Goal: Task Accomplishment & Management: Complete application form

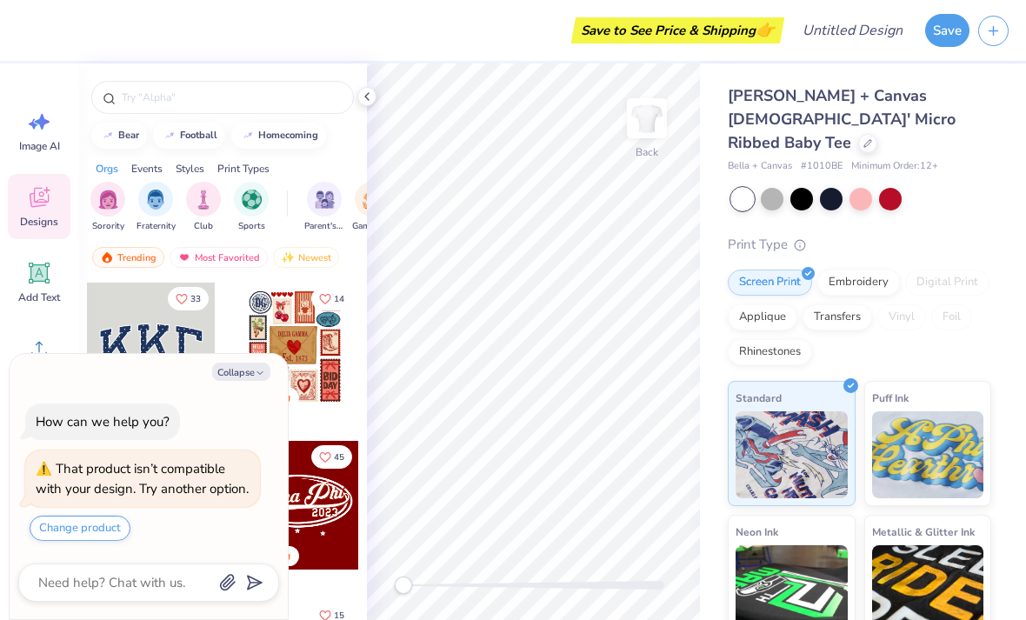
click at [252, 363] on button "Collapse" at bounding box center [241, 372] width 58 height 18
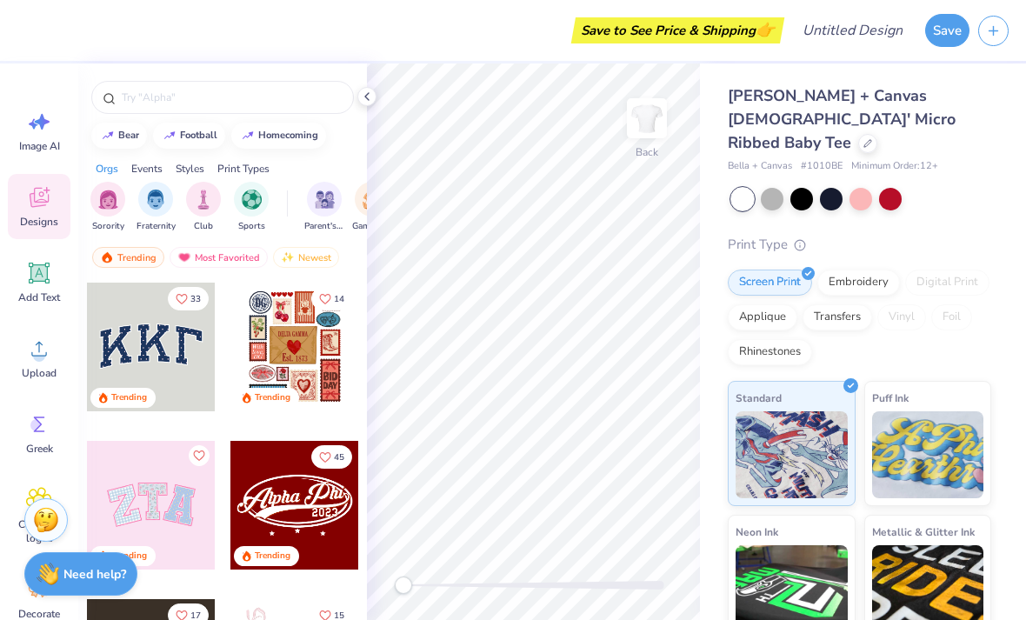
type textarea "x"
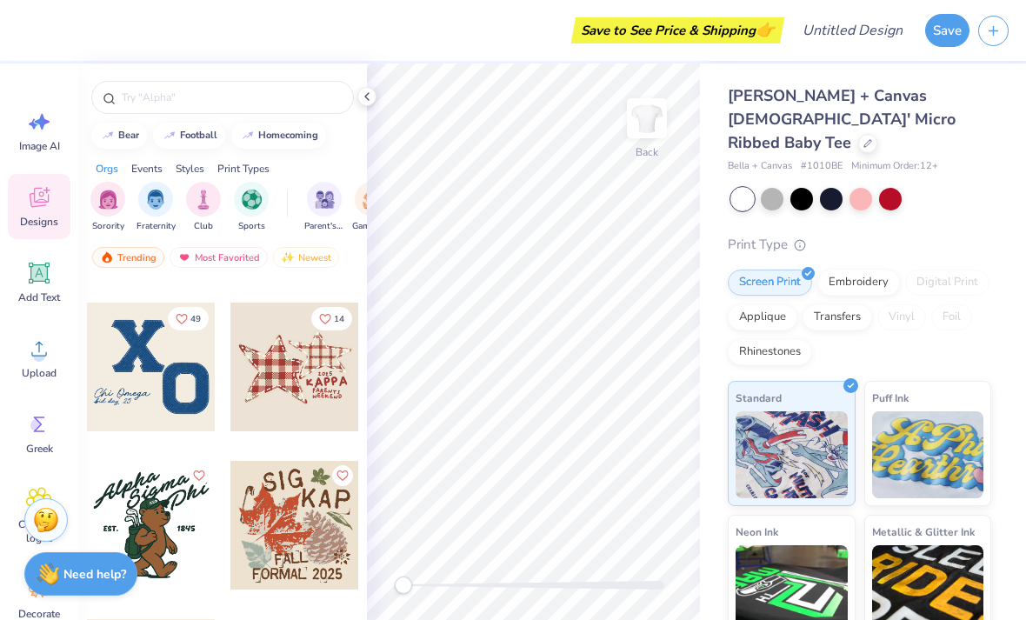
scroll to position [10269, 0]
click at [291, 355] on div at bounding box center [295, 368] width 129 height 129
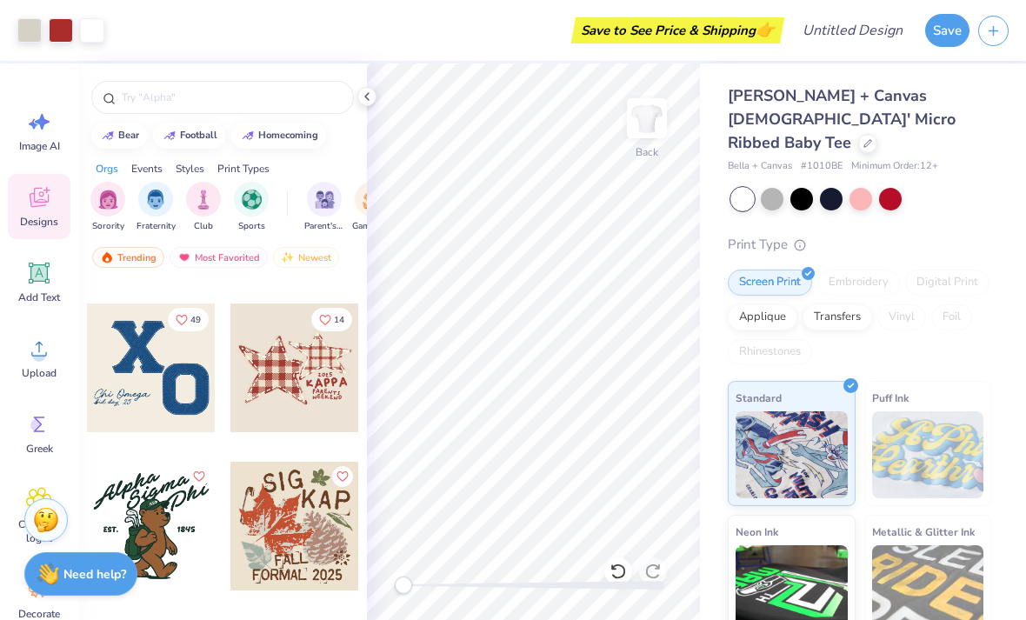
click at [368, 93] on icon at bounding box center [367, 97] width 14 height 14
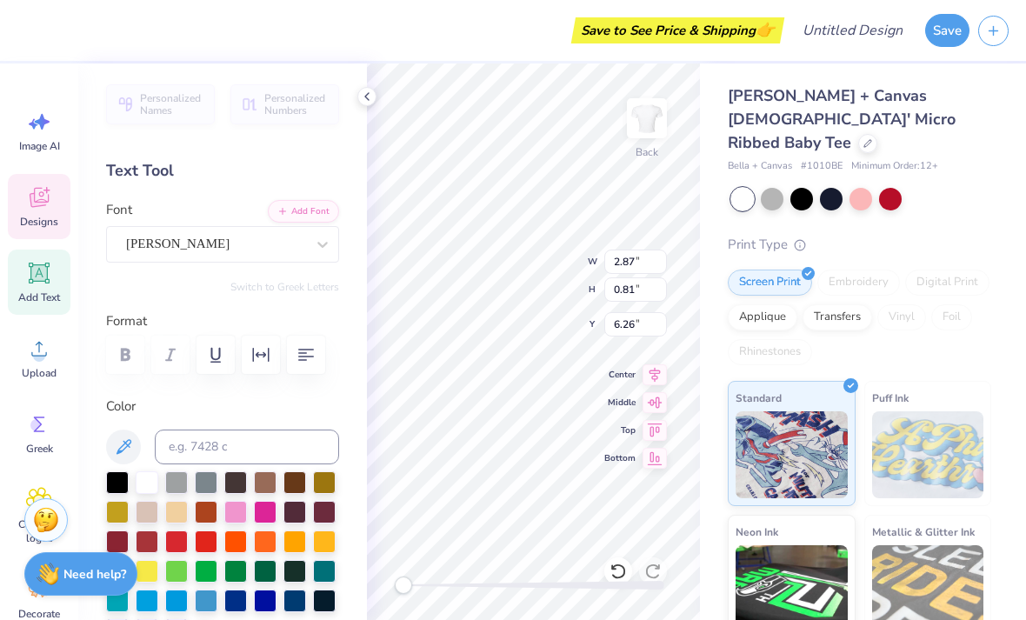
scroll to position [1, 2]
type textarea "THETA"
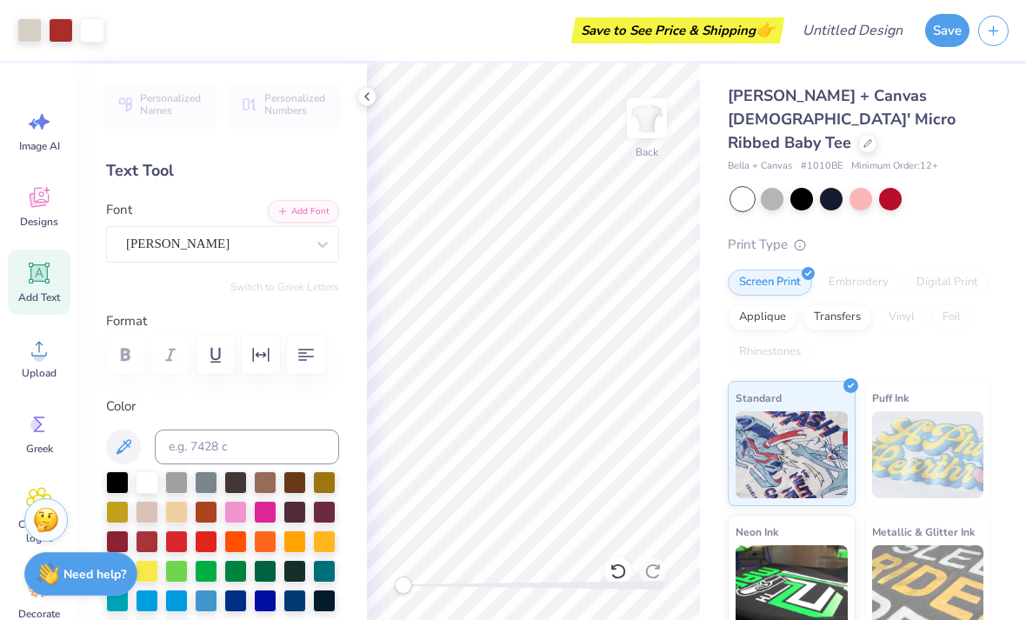
click at [373, 95] on icon at bounding box center [367, 97] width 14 height 14
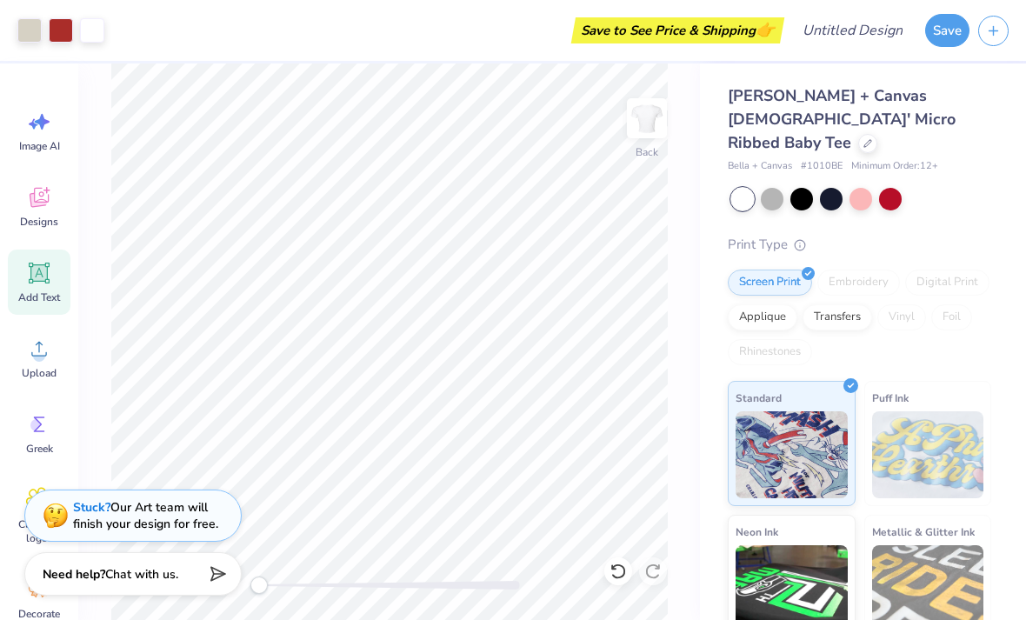
scroll to position [0, 0]
click at [856, 188] on div at bounding box center [861, 199] width 23 height 23
click at [784, 188] on div at bounding box center [772, 199] width 23 height 23
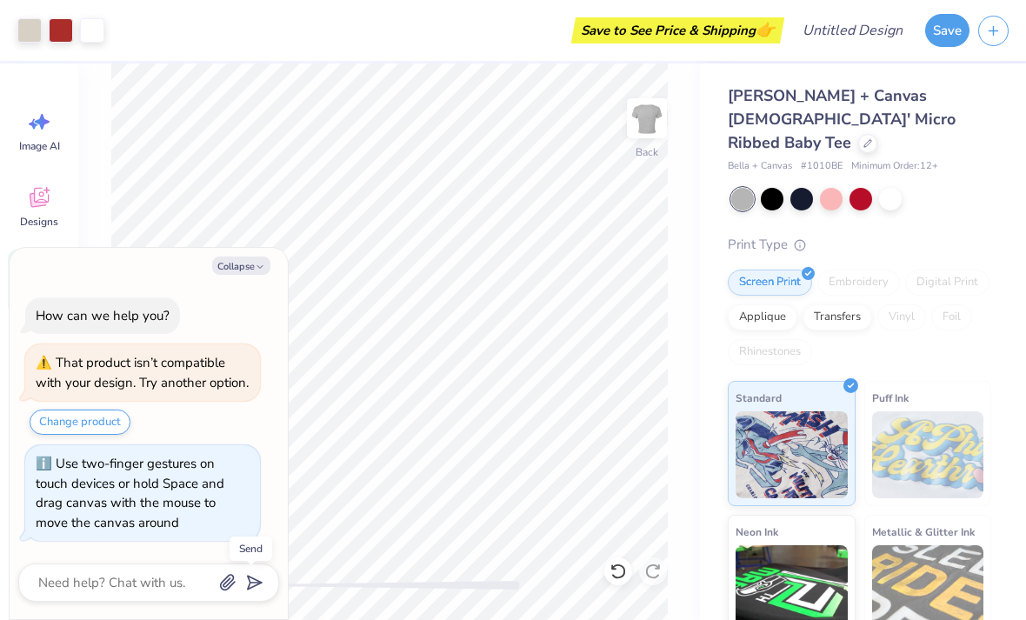
click at [240, 257] on button "Collapse" at bounding box center [241, 266] width 58 height 18
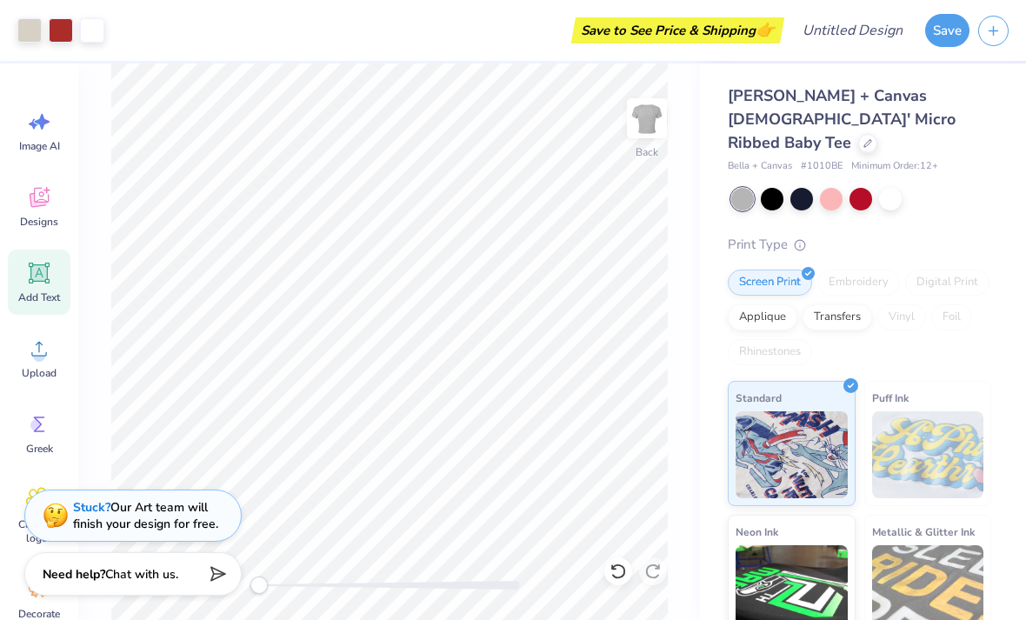
click at [984, 27] on button "button" at bounding box center [994, 31] width 30 height 30
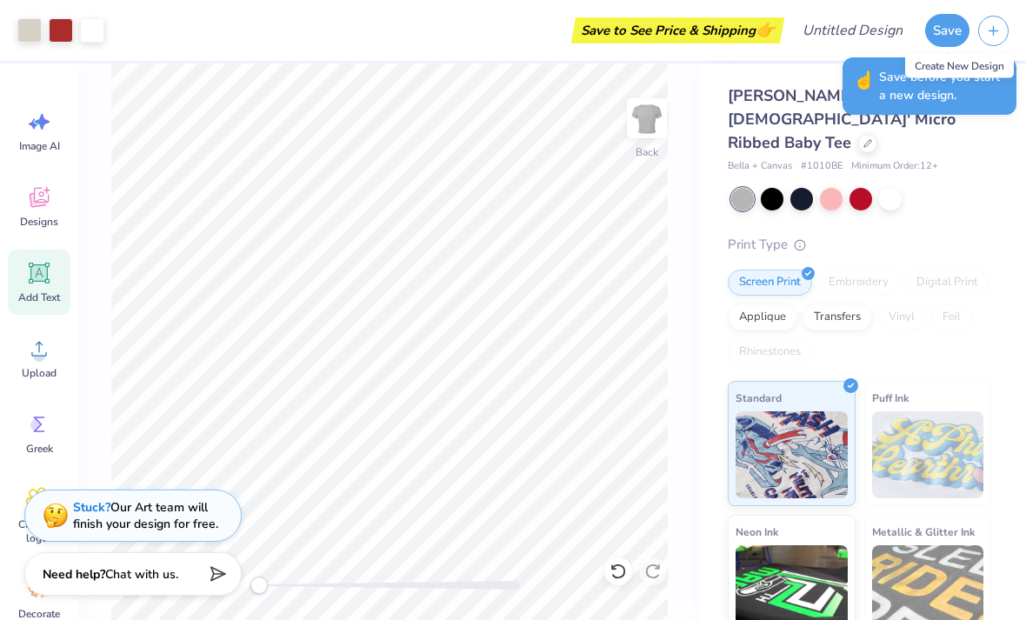
click at [939, 30] on button "Save" at bounding box center [947, 30] width 44 height 33
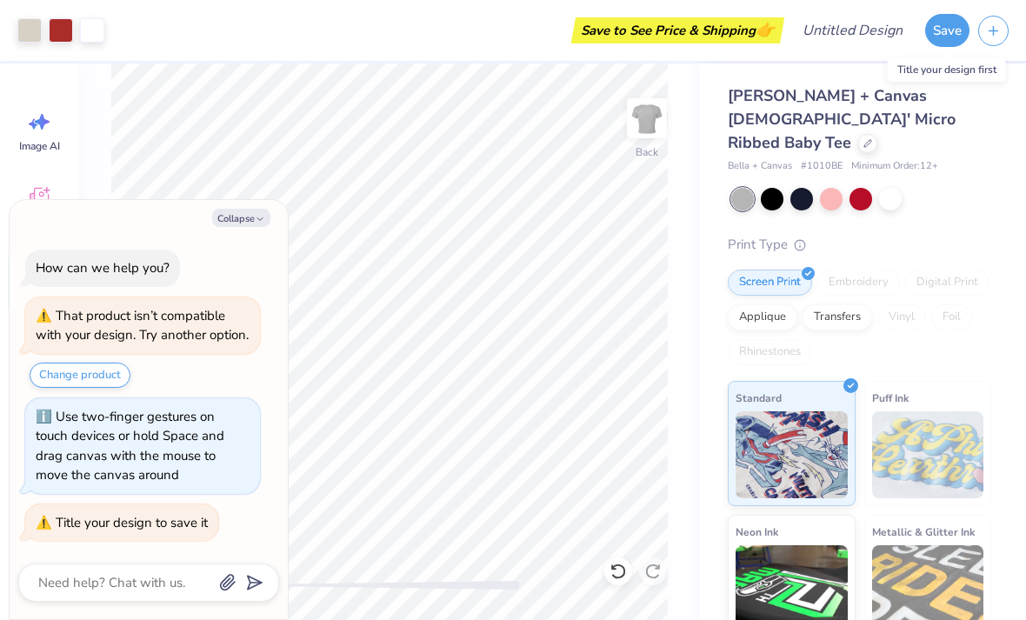
click at [948, 25] on button "Save" at bounding box center [947, 30] width 44 height 33
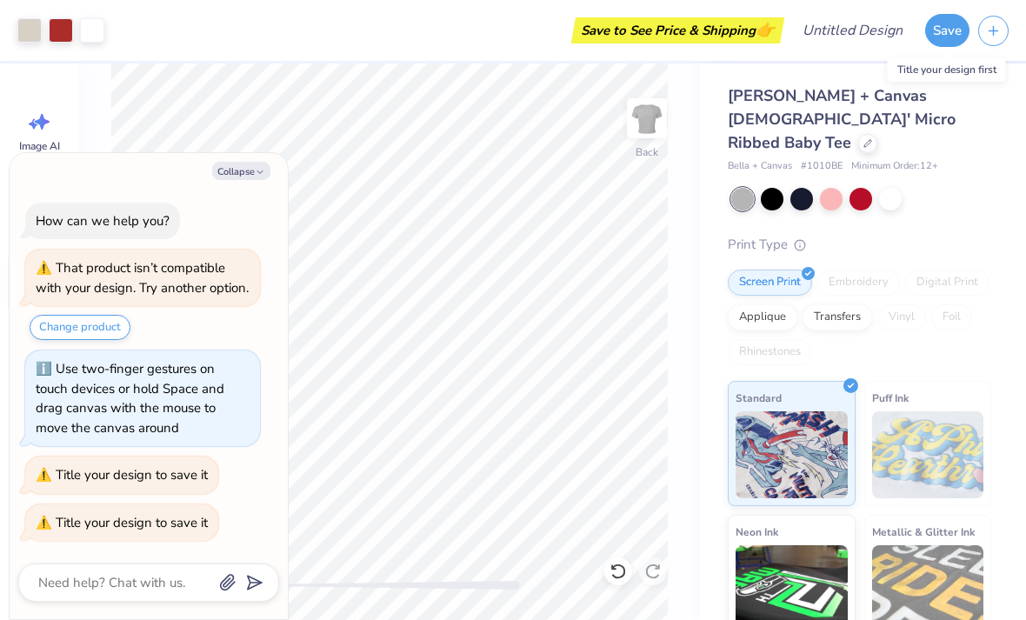
click at [248, 162] on button "Collapse" at bounding box center [241, 171] width 58 height 18
type textarea "x"
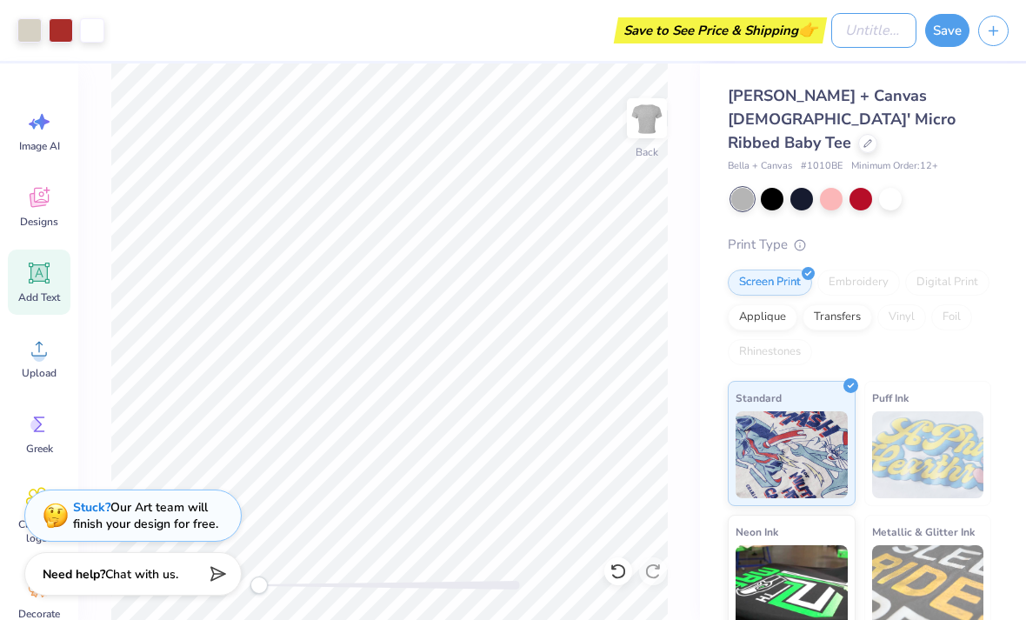
click at [876, 24] on input "Design Title" at bounding box center [874, 30] width 85 height 35
type input "Parents weekend"
click at [950, 40] on button "Save" at bounding box center [947, 30] width 44 height 33
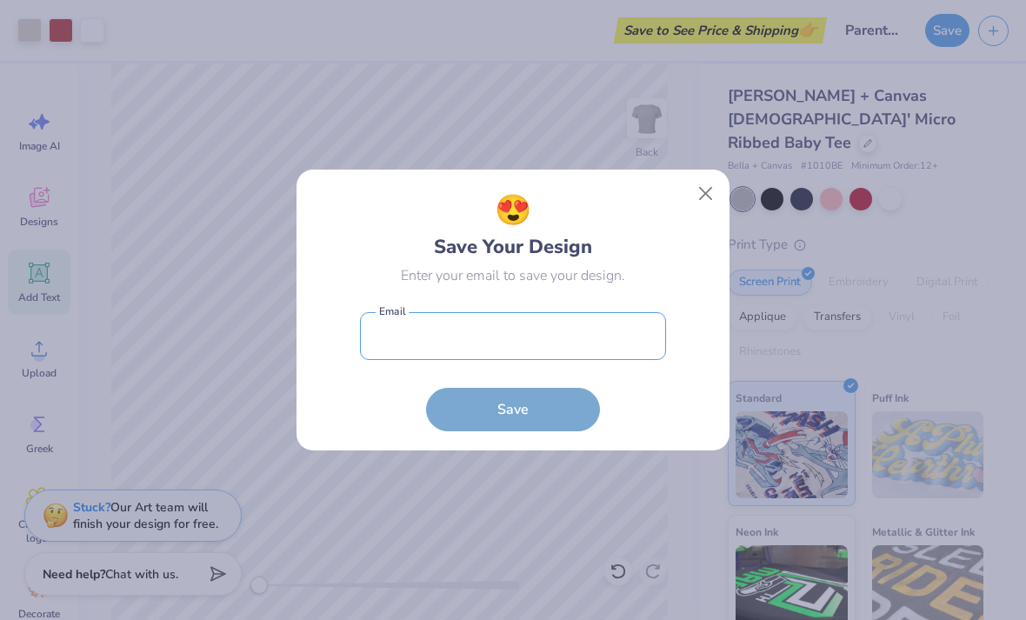
click at [601, 343] on input "email" at bounding box center [513, 336] width 306 height 48
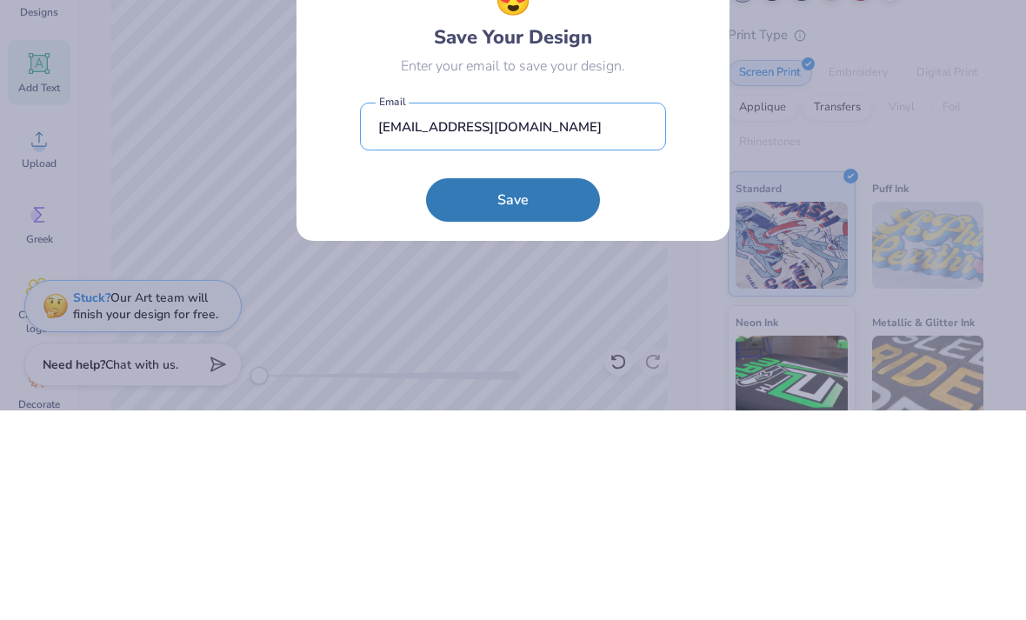
type input "[EMAIL_ADDRESS][DOMAIN_NAME]"
click at [550, 388] on button "Save" at bounding box center [513, 409] width 174 height 43
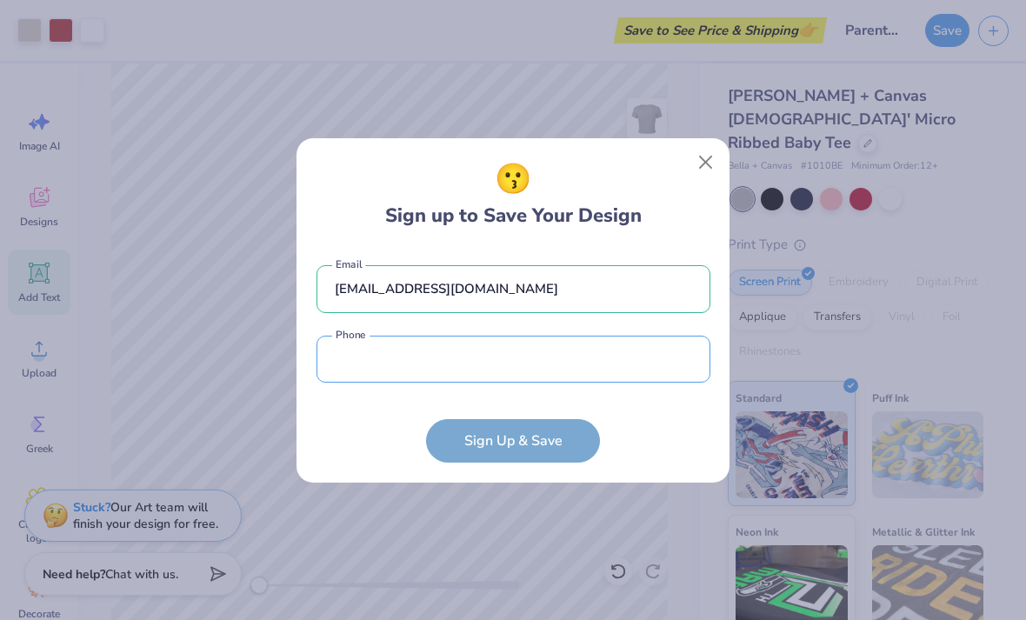
click at [576, 359] on input "tel" at bounding box center [514, 360] width 394 height 48
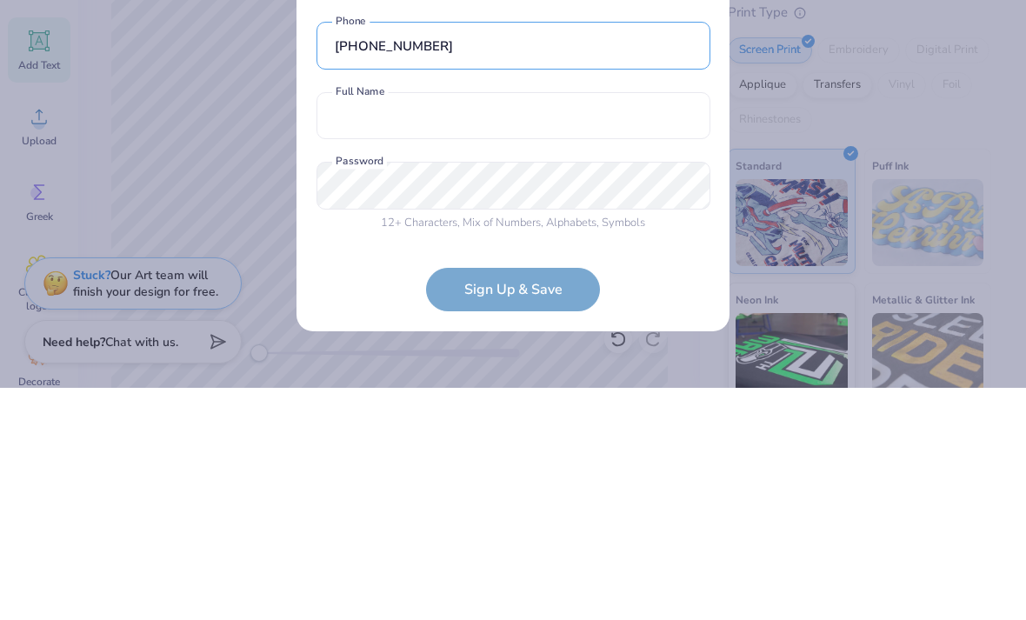
type input "[PHONE_NUMBER]"
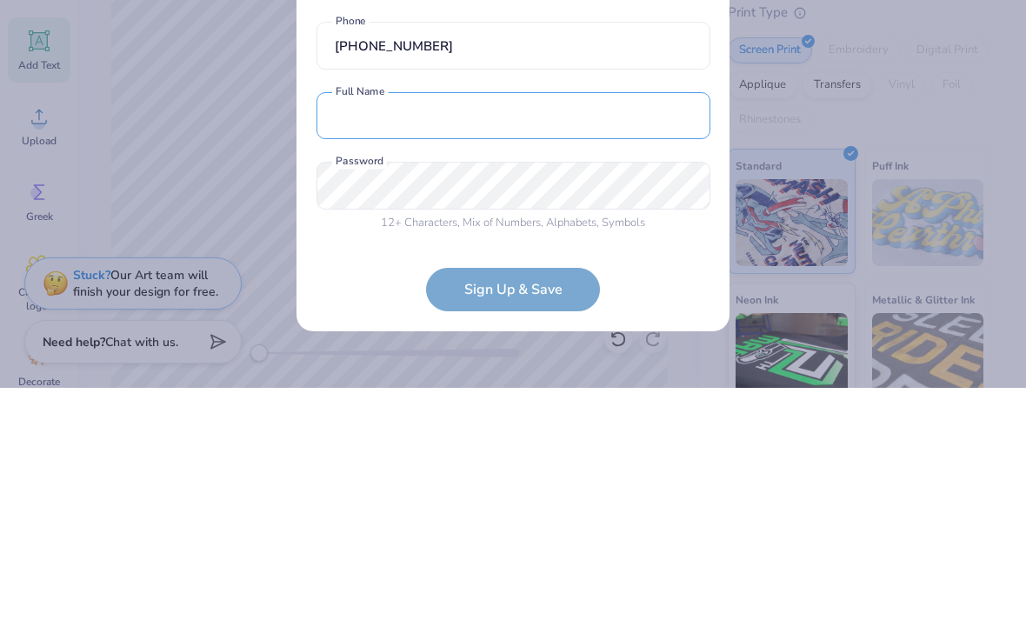
click at [583, 324] on input "text" at bounding box center [514, 348] width 394 height 48
type input "[PERSON_NAME]"
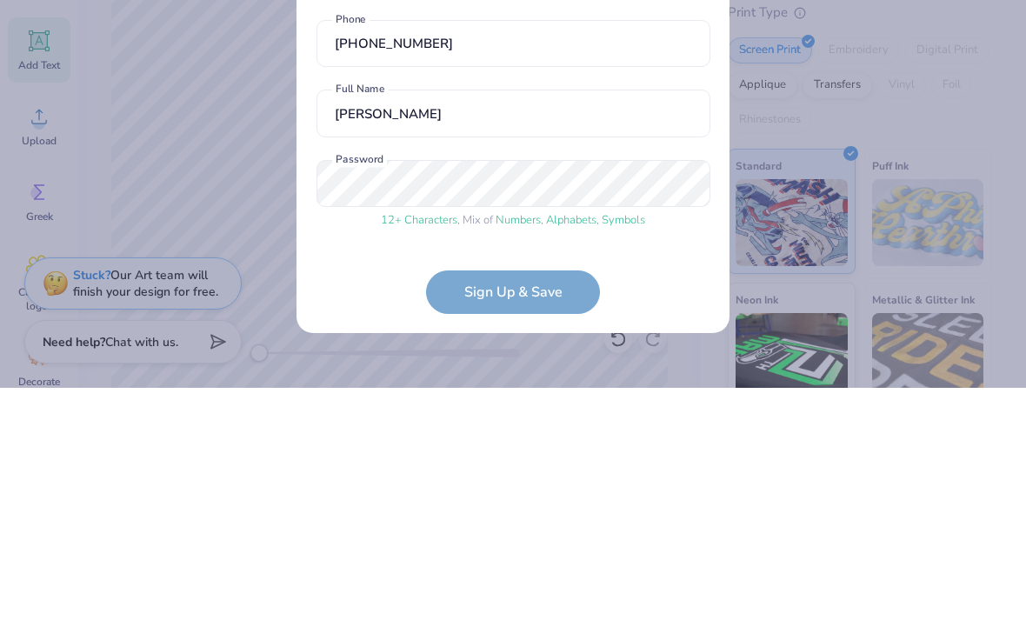
scroll to position [61, 0]
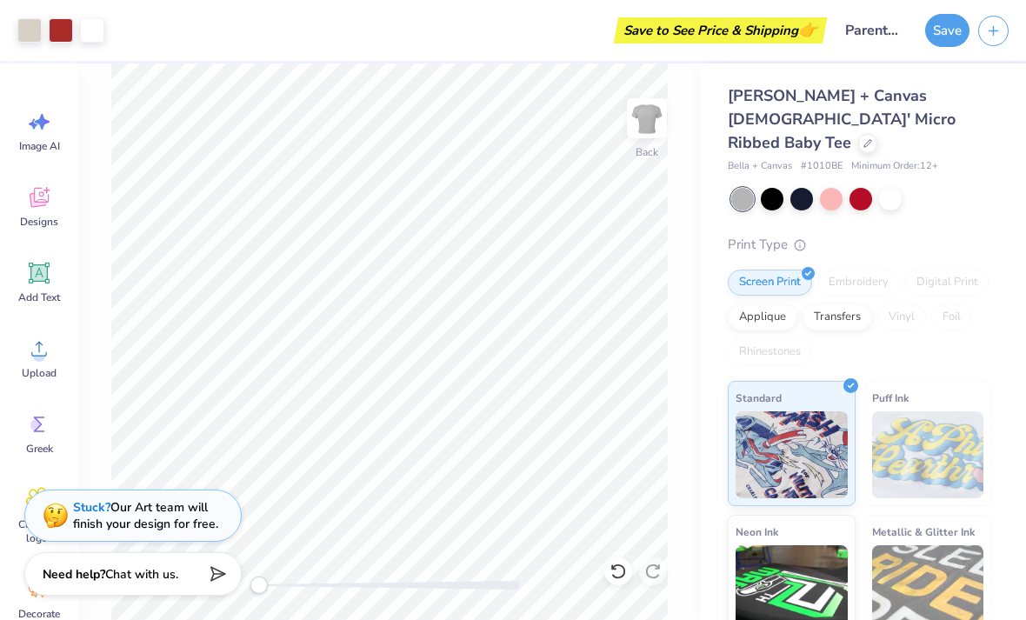
click at [950, 21] on button "Save" at bounding box center [947, 30] width 44 height 33
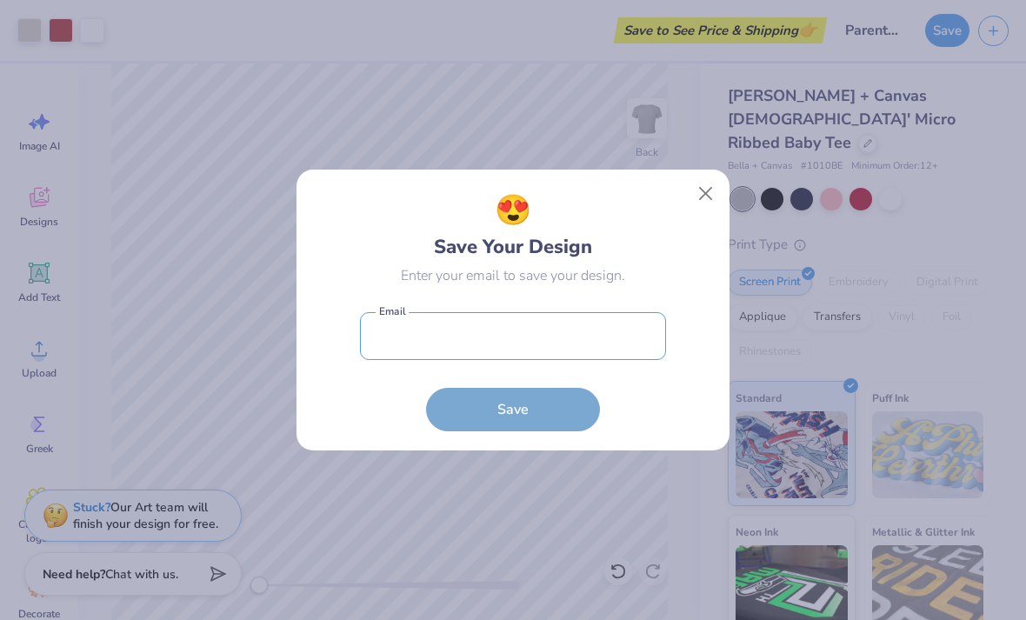
click at [558, 340] on input "email" at bounding box center [513, 336] width 306 height 48
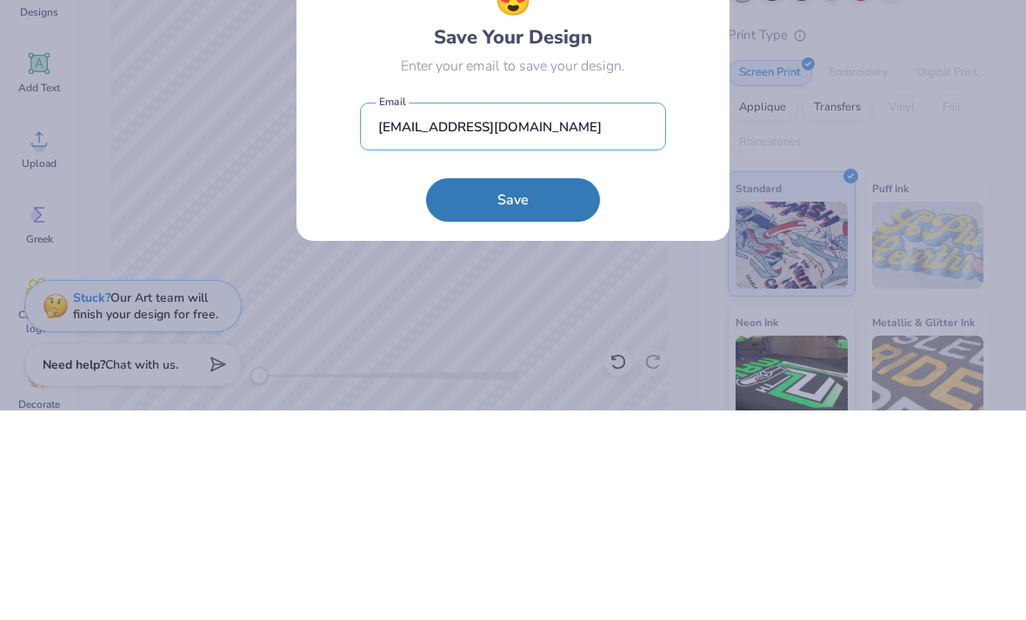
type input "[EMAIL_ADDRESS][DOMAIN_NAME]"
click at [555, 388] on button "Save" at bounding box center [513, 409] width 174 height 43
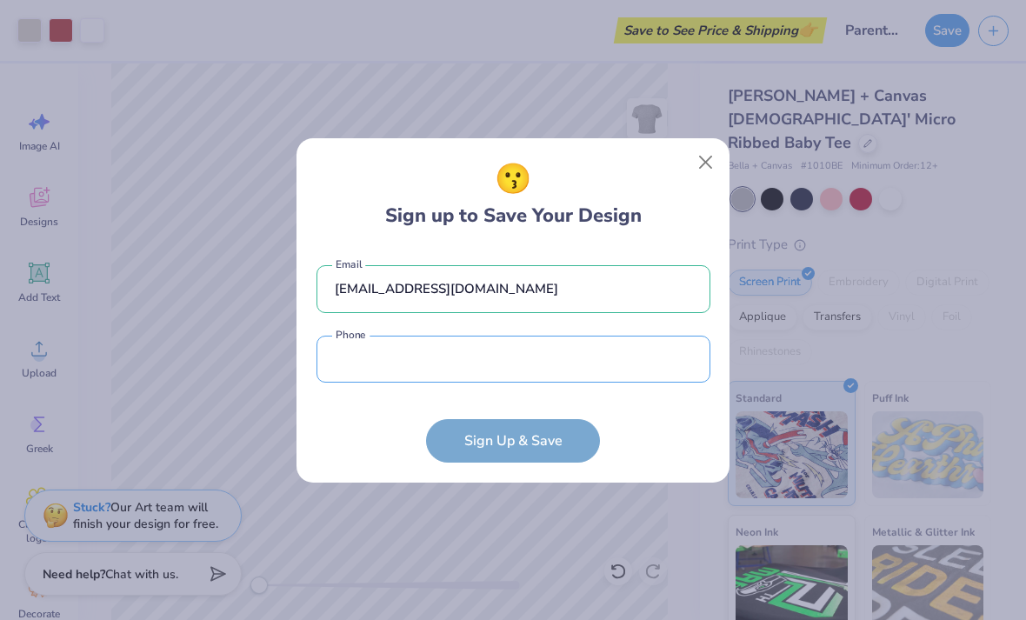
click at [546, 348] on input "tel" at bounding box center [514, 360] width 394 height 48
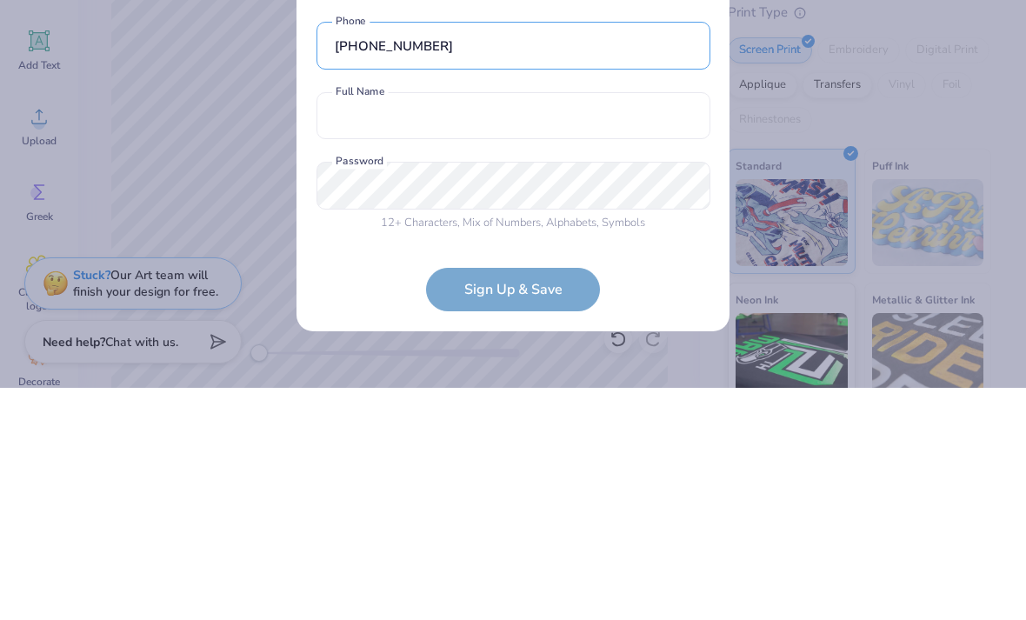
type input "[PHONE_NUMBER]"
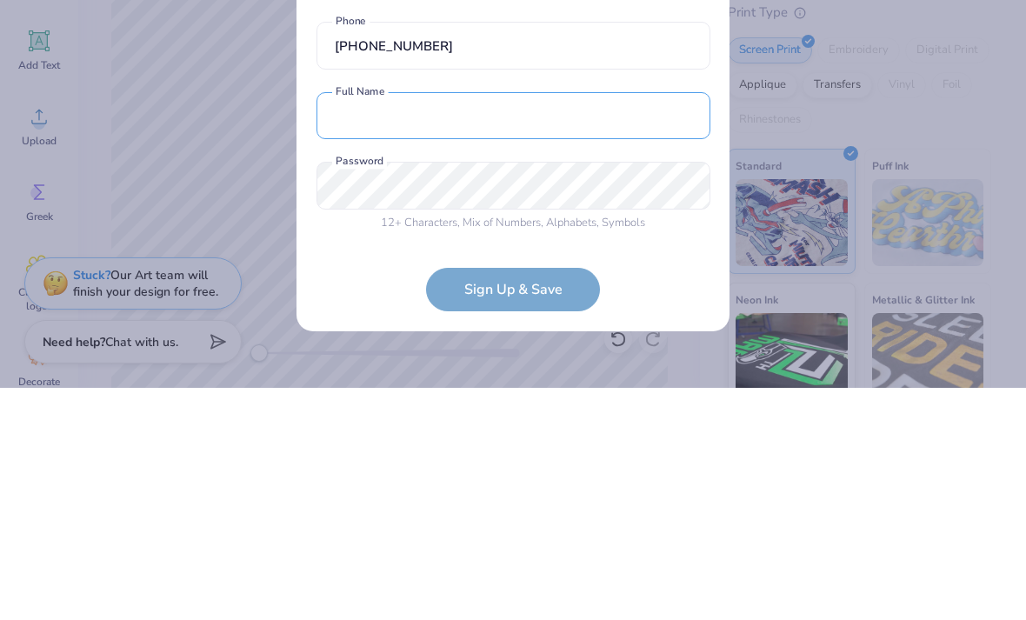
click at [543, 324] on input "text" at bounding box center [514, 348] width 394 height 48
type input "[PERSON_NAME]"
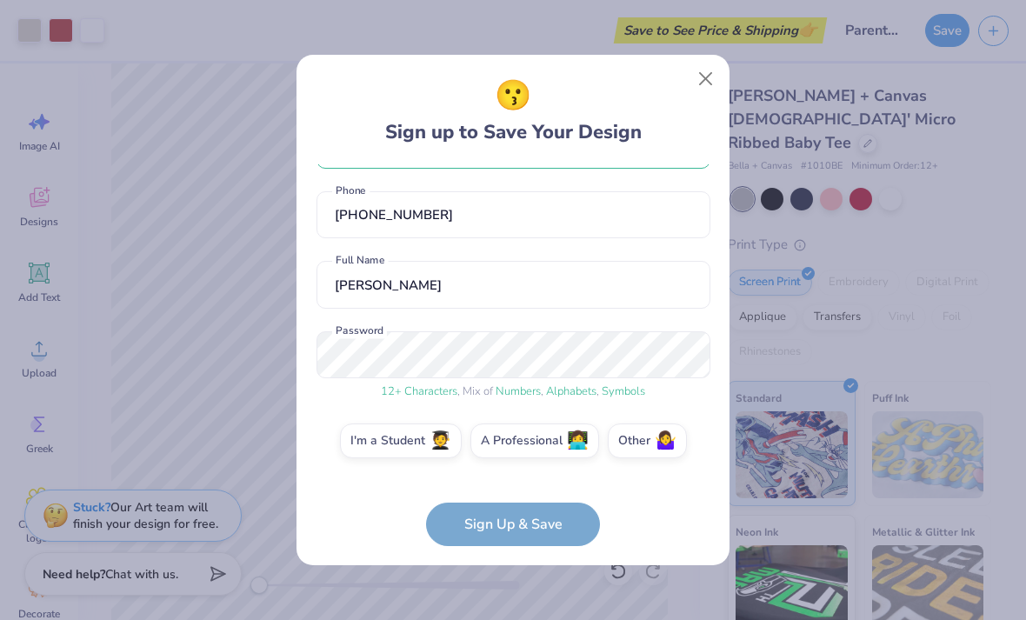
click at [560, 523] on form "[EMAIL_ADDRESS][DOMAIN_NAME] Email [PHONE_NUMBER] Phone [PERSON_NAME] Full Name…" at bounding box center [514, 355] width 394 height 382
click at [551, 511] on form "[EMAIL_ADDRESS][DOMAIN_NAME] Email [PHONE_NUMBER] Phone [PERSON_NAME] Full Name…" at bounding box center [514, 355] width 394 height 382
click at [421, 435] on label "I'm a Student 🧑‍🎓" at bounding box center [401, 441] width 122 height 35
click at [508, 500] on input "I'm a Student 🧑‍🎓" at bounding box center [513, 505] width 11 height 11
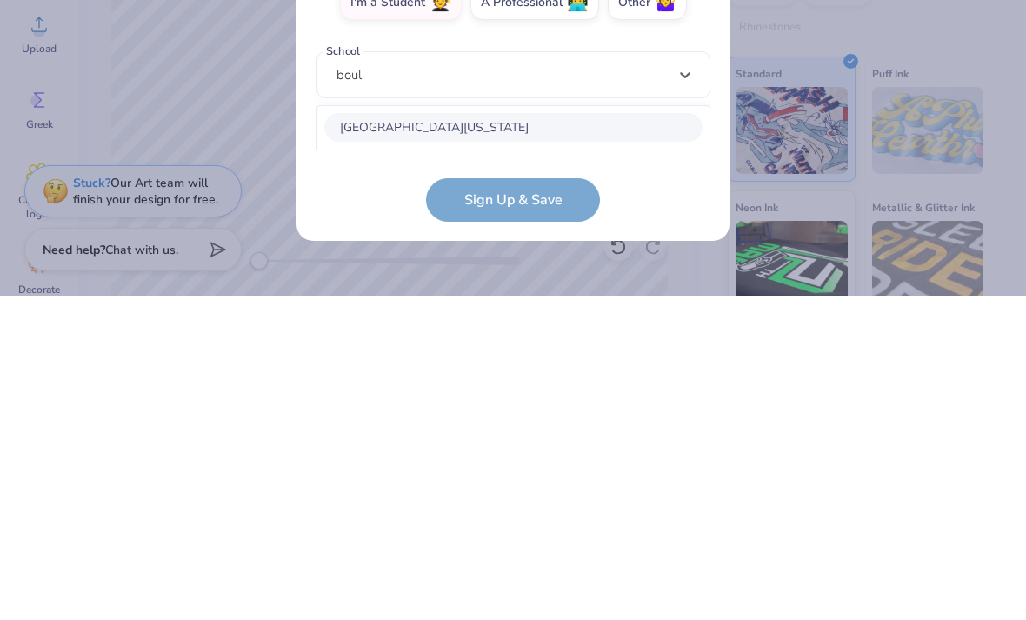
scroll to position [392, 0]
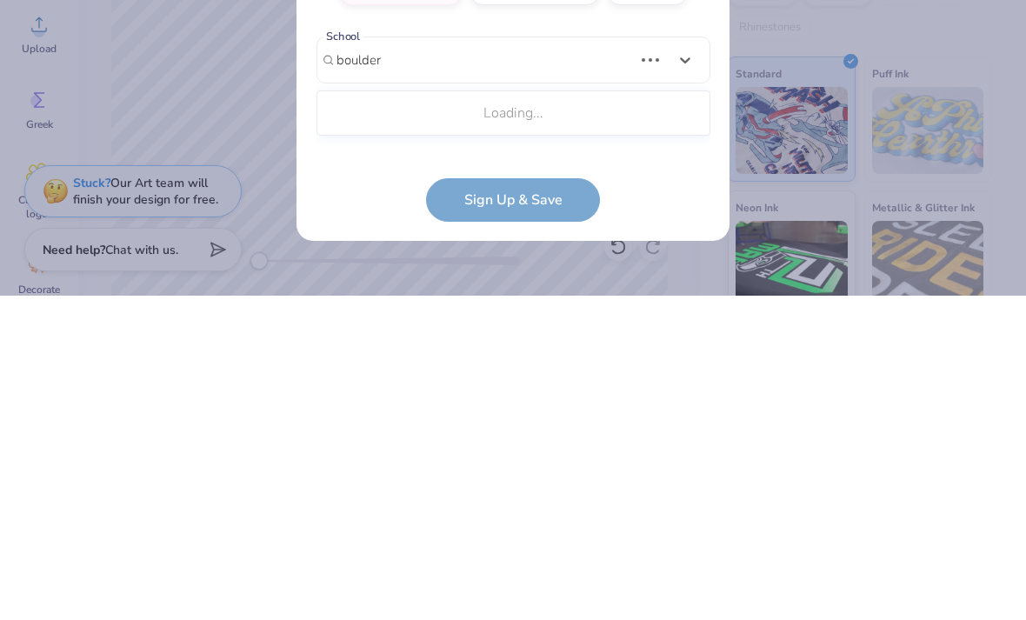
type input "boulder"
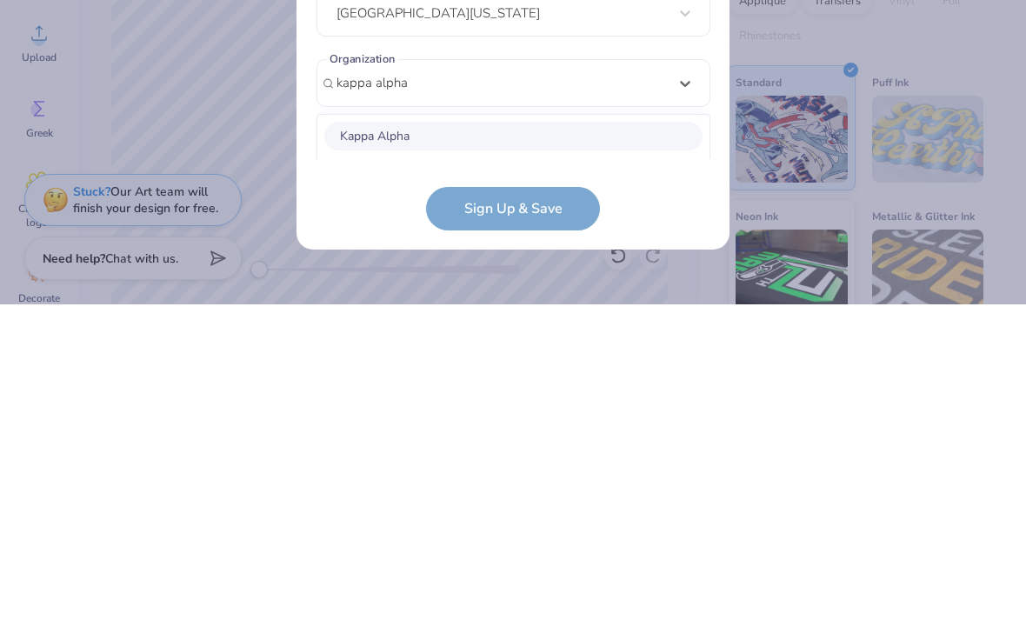
scroll to position [463, 0]
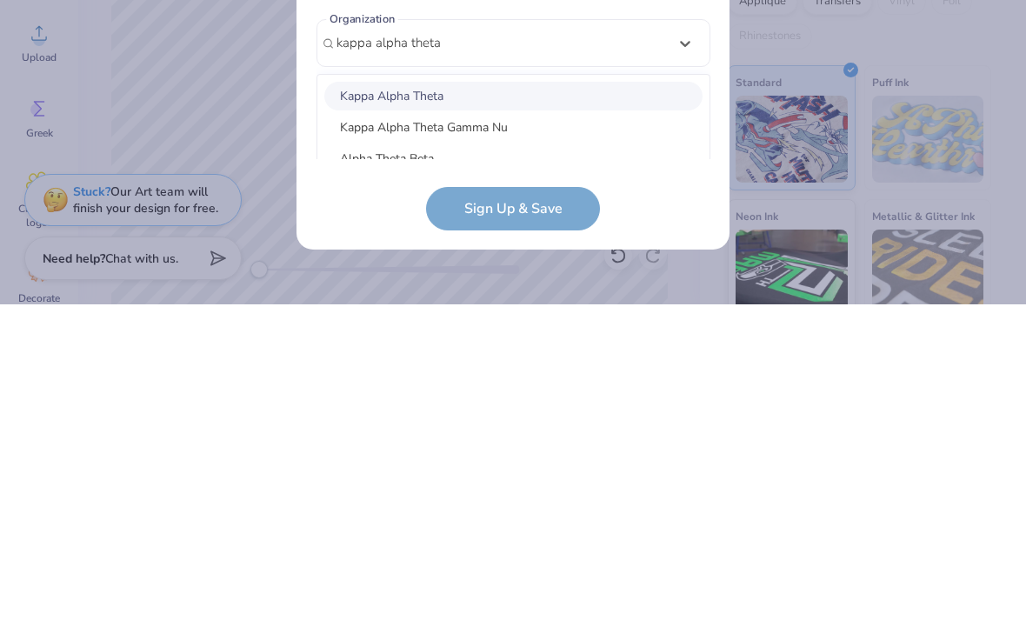
click at [524, 398] on div "Kappa Alpha Theta" at bounding box center [513, 412] width 378 height 29
type input "kappa alpha theta"
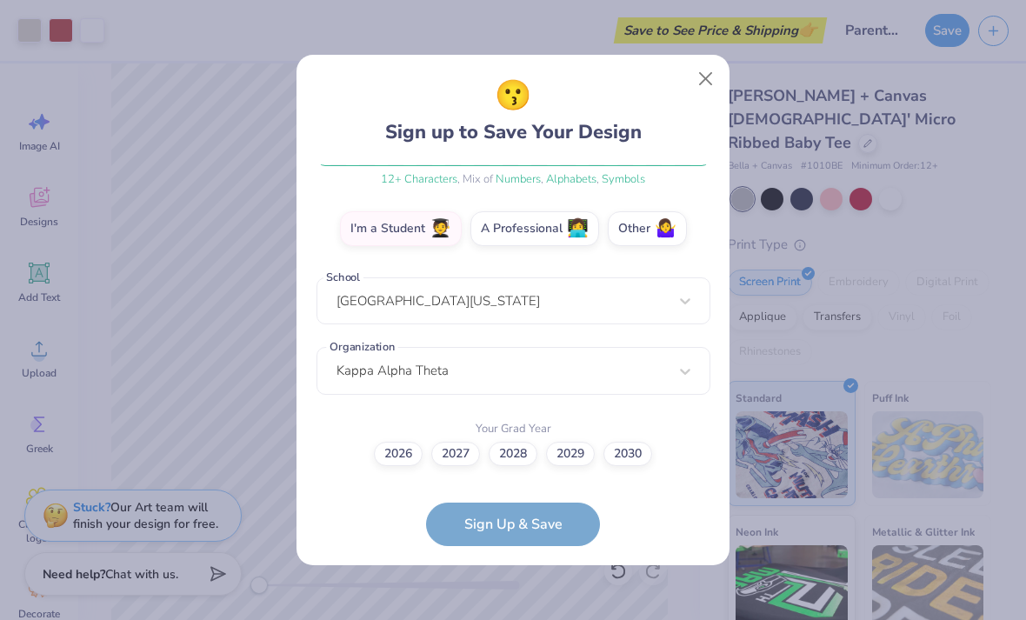
scroll to position [271, 0]
click at [526, 447] on label "2028" at bounding box center [513, 456] width 49 height 24
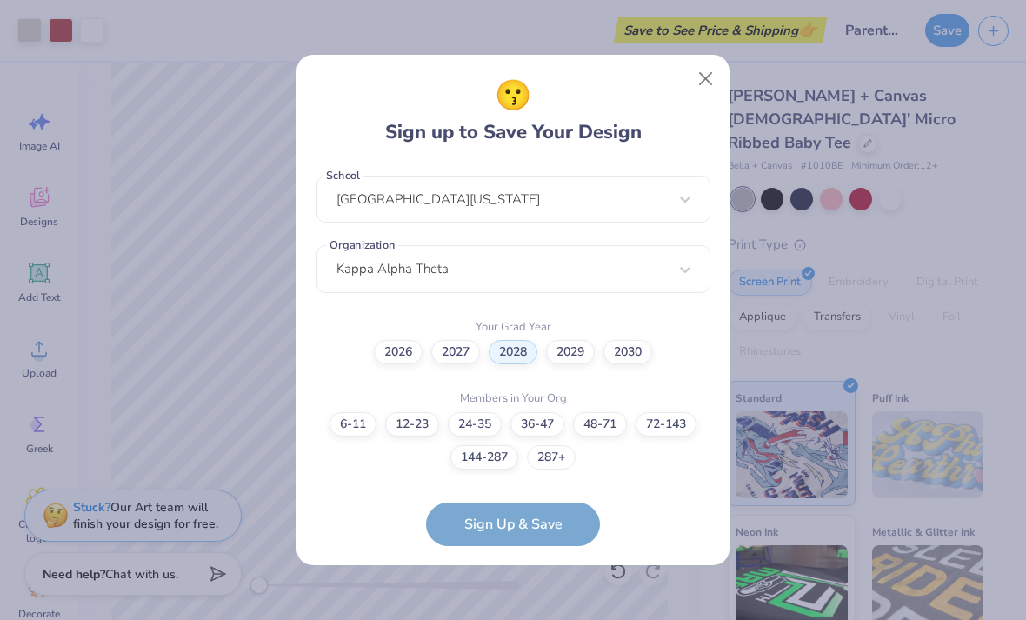
click at [555, 459] on label "287+" at bounding box center [551, 457] width 49 height 24
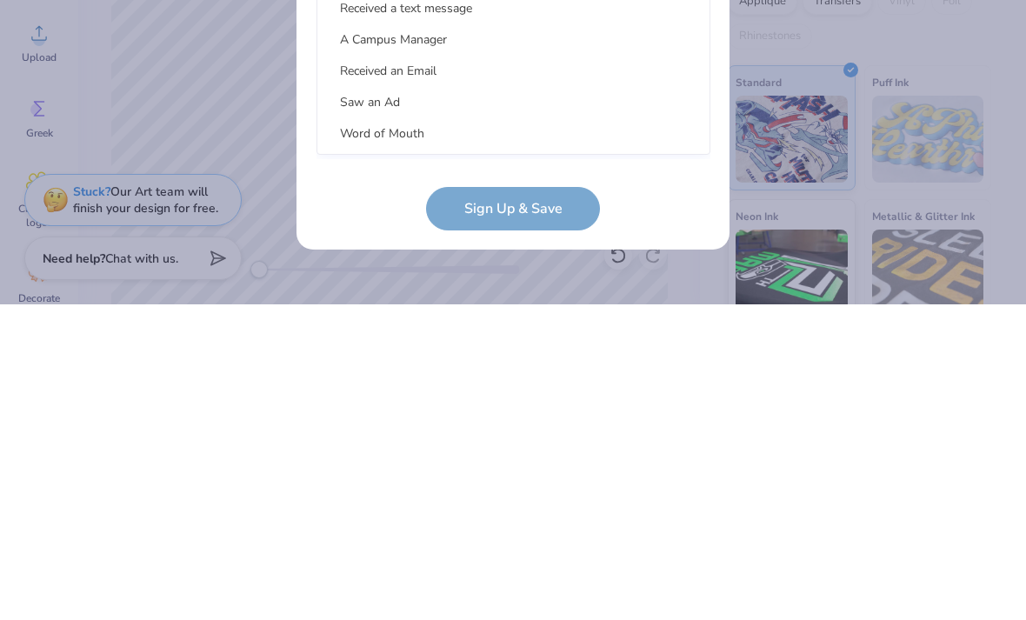
scroll to position [706, 0]
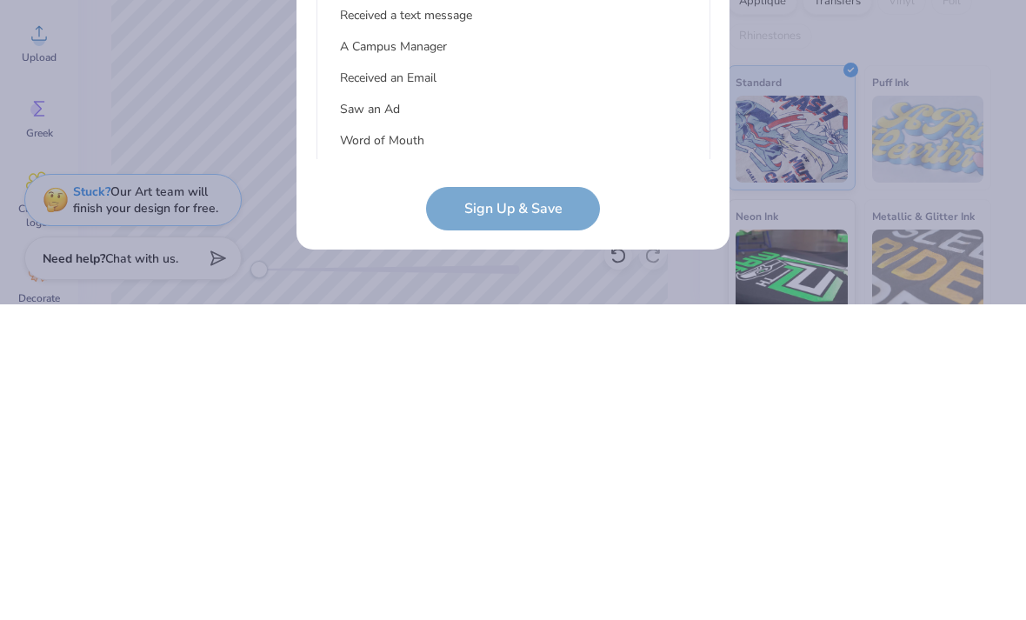
click at [441, 442] on div "Word of Mouth" at bounding box center [513, 456] width 378 height 29
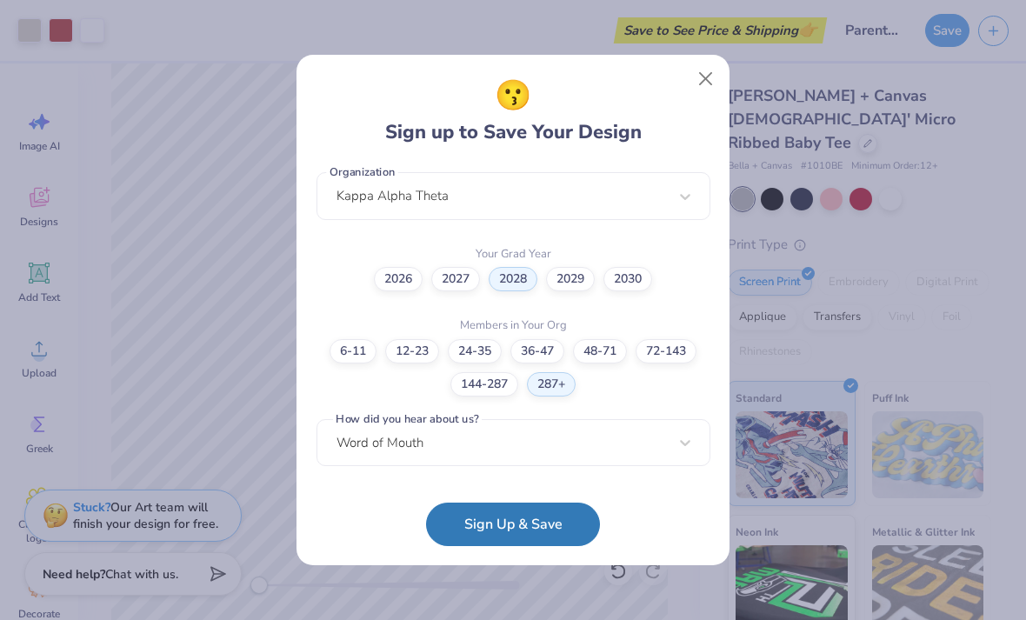
scroll to position [445, 0]
click at [539, 538] on button "Sign Up & Save" at bounding box center [513, 524] width 174 height 43
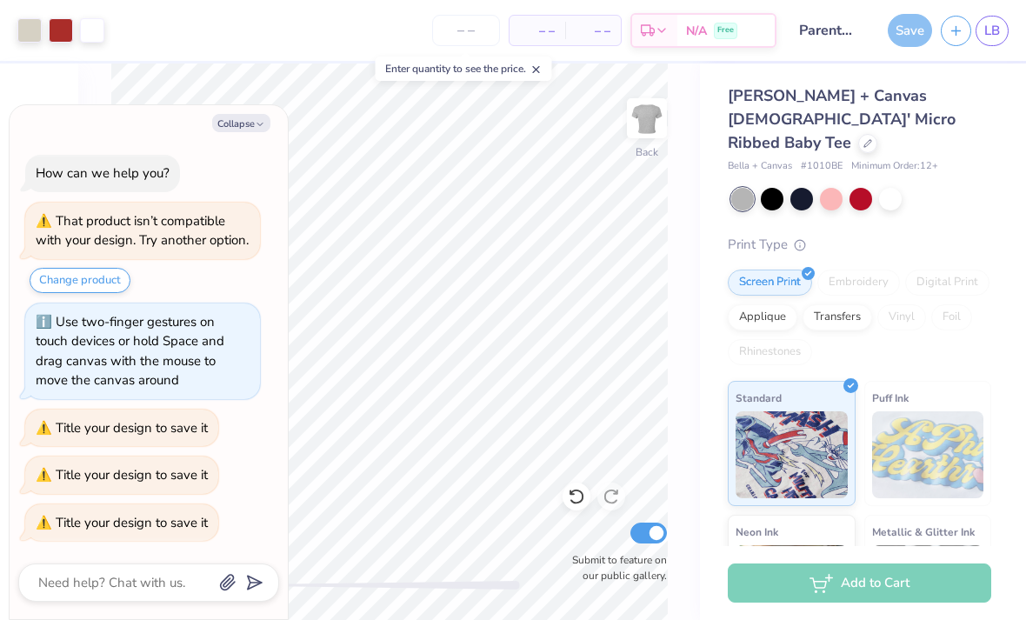
scroll to position [7, 0]
click at [242, 114] on button "Collapse" at bounding box center [241, 123] width 58 height 18
type textarea "x"
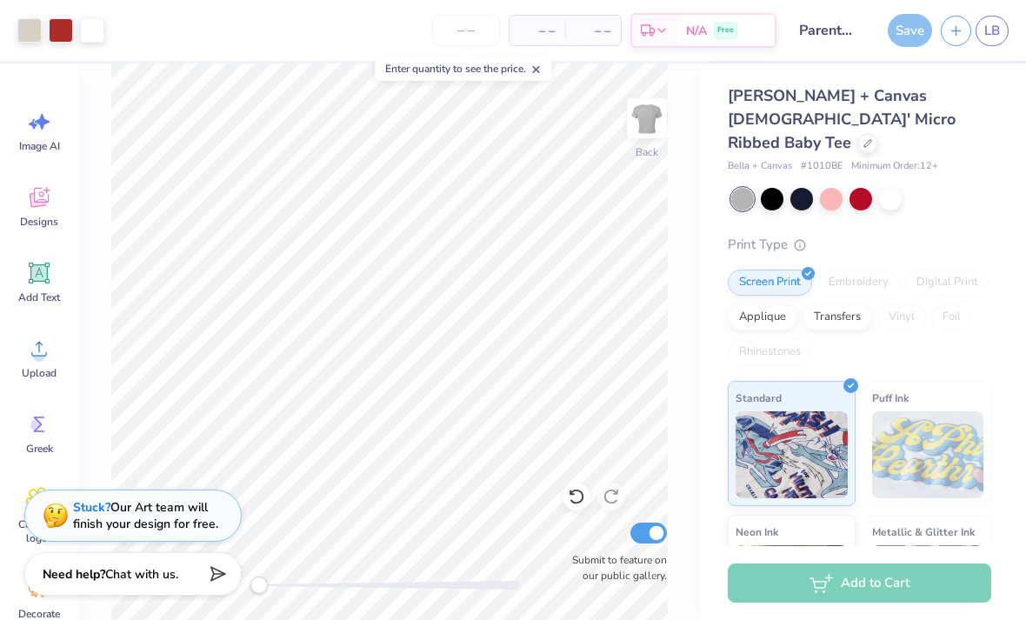
click at [908, 32] on div "Save" at bounding box center [910, 30] width 44 height 33
click at [912, 23] on div "Save" at bounding box center [910, 30] width 44 height 33
click at [959, 25] on icon "button" at bounding box center [956, 30] width 15 height 15
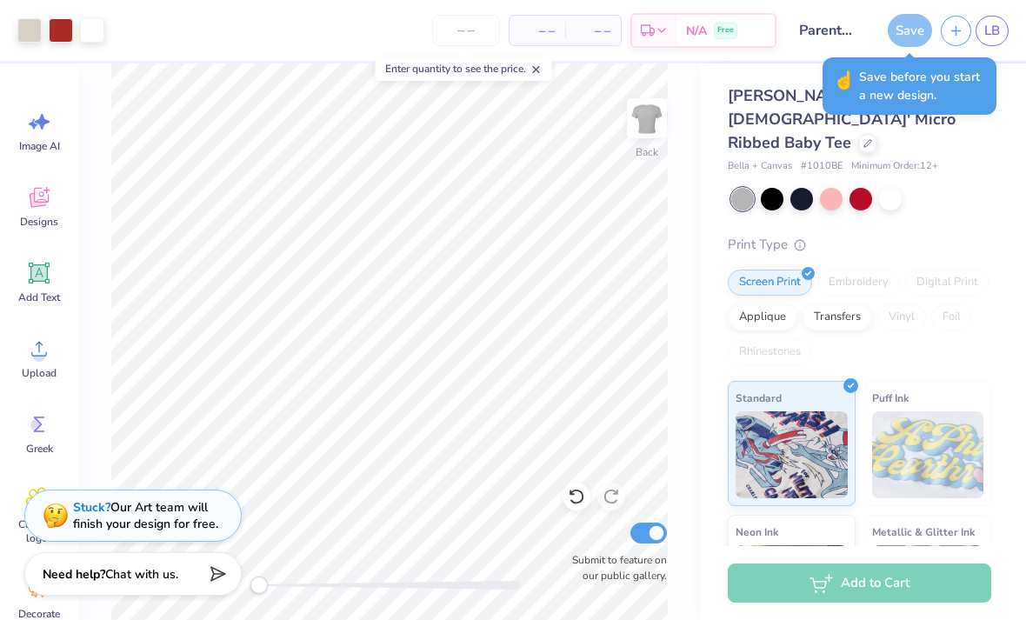
click at [910, 27] on div "Save" at bounding box center [910, 30] width 44 height 33
click at [992, 31] on span "LB" at bounding box center [993, 31] width 16 height 20
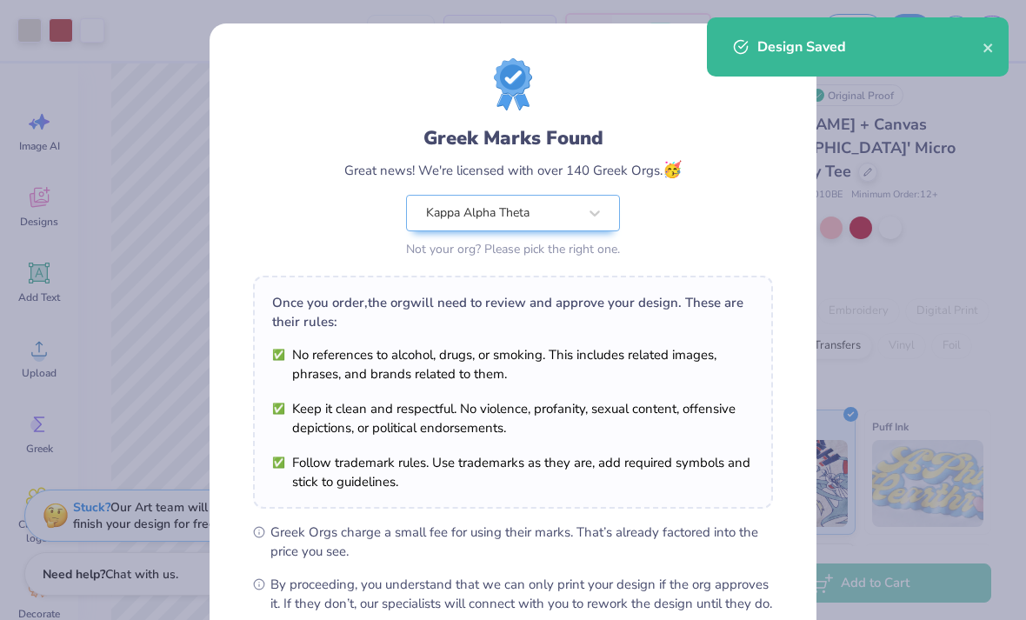
click at [901, 124] on div "Greek Marks Found Great news! We're licensed with over 140 Greek Orgs. 🥳 Kappa …" at bounding box center [513, 310] width 1026 height 620
click at [984, 54] on icon "close" at bounding box center [989, 48] width 12 height 14
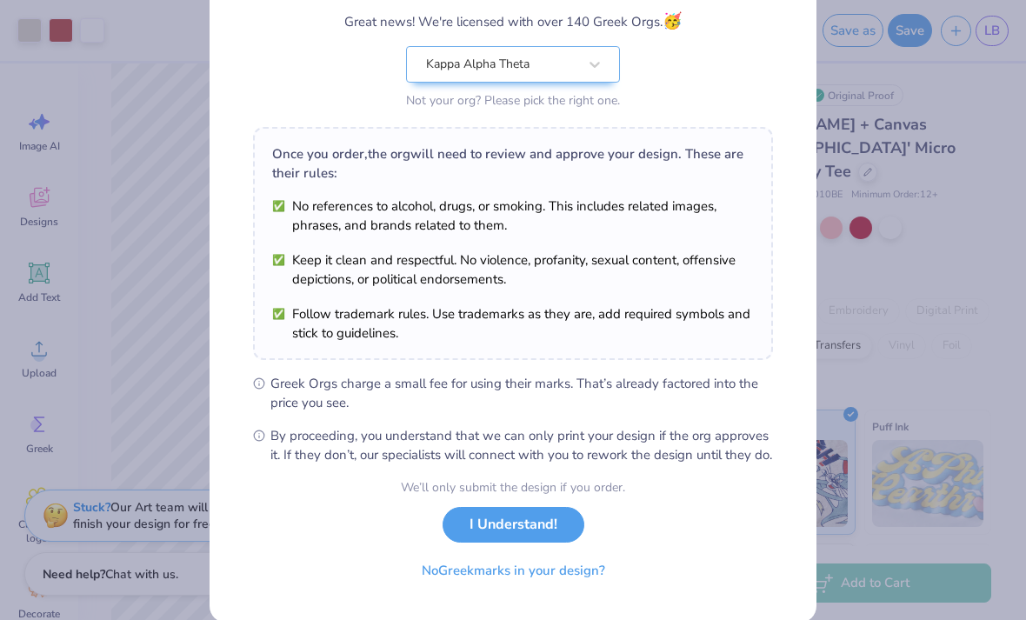
scroll to position [158, 0]
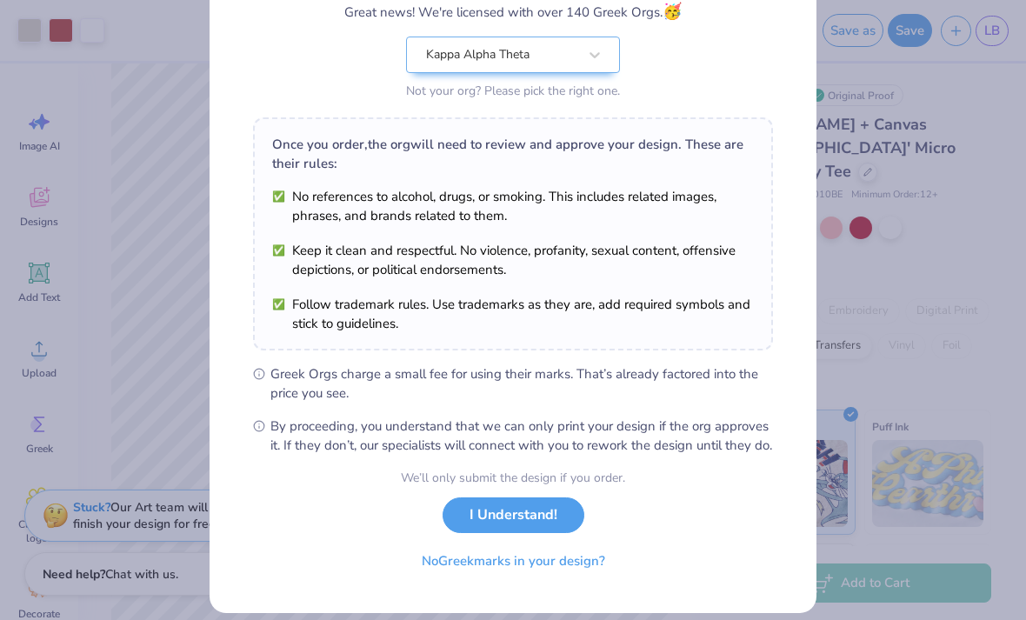
click at [542, 531] on button "I Understand!" at bounding box center [514, 516] width 142 height 36
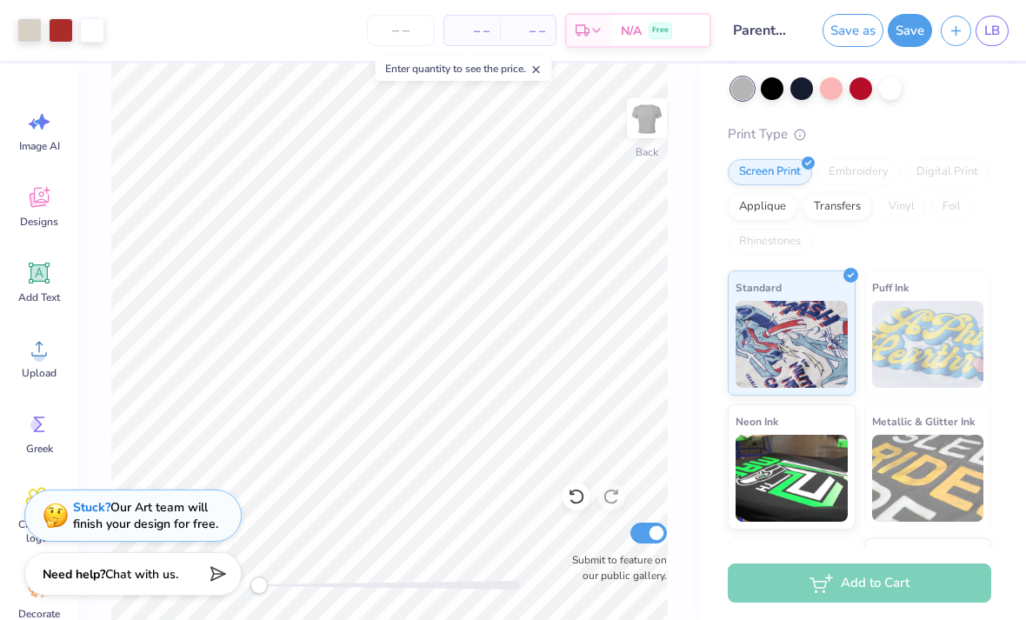
scroll to position [138, 0]
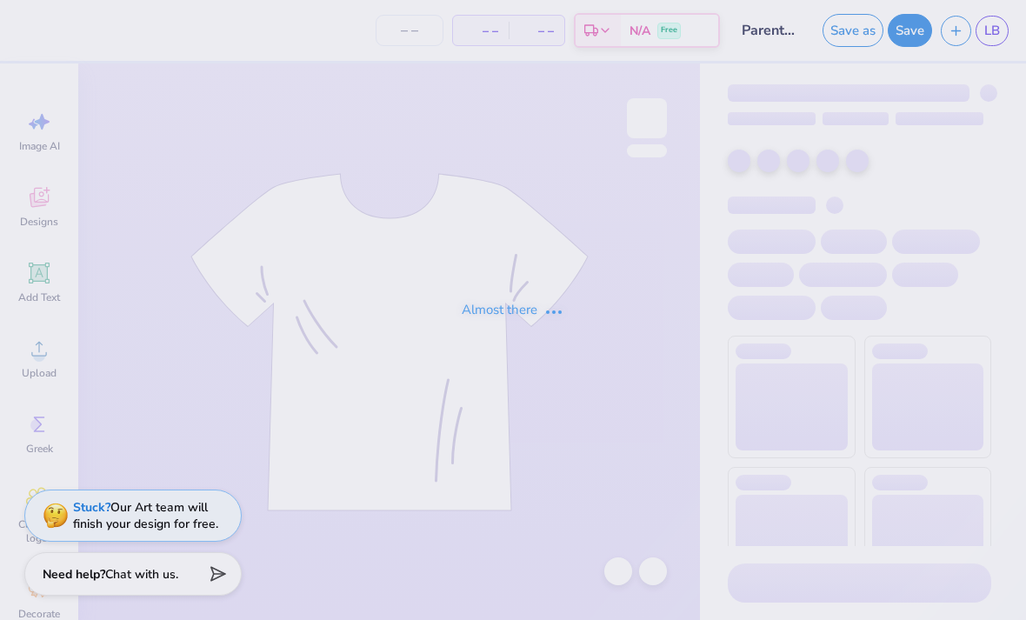
type input "Parents weekend"
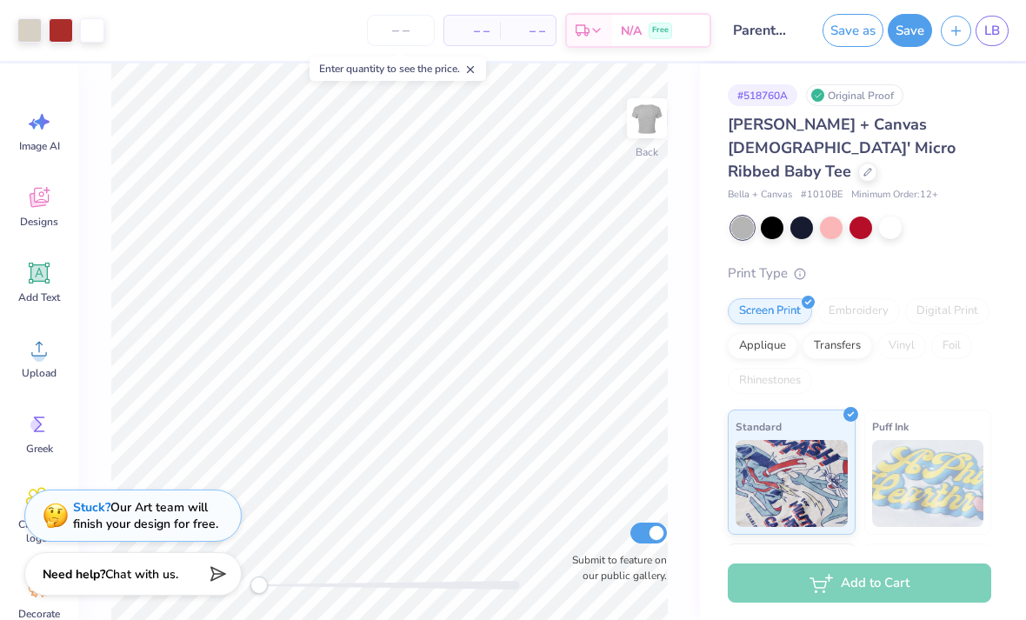
click at [886, 217] on div at bounding box center [890, 228] width 23 height 23
click at [885, 217] on div at bounding box center [890, 228] width 23 height 23
click at [897, 217] on div at bounding box center [890, 228] width 23 height 23
click at [916, 39] on button "Save" at bounding box center [910, 30] width 44 height 33
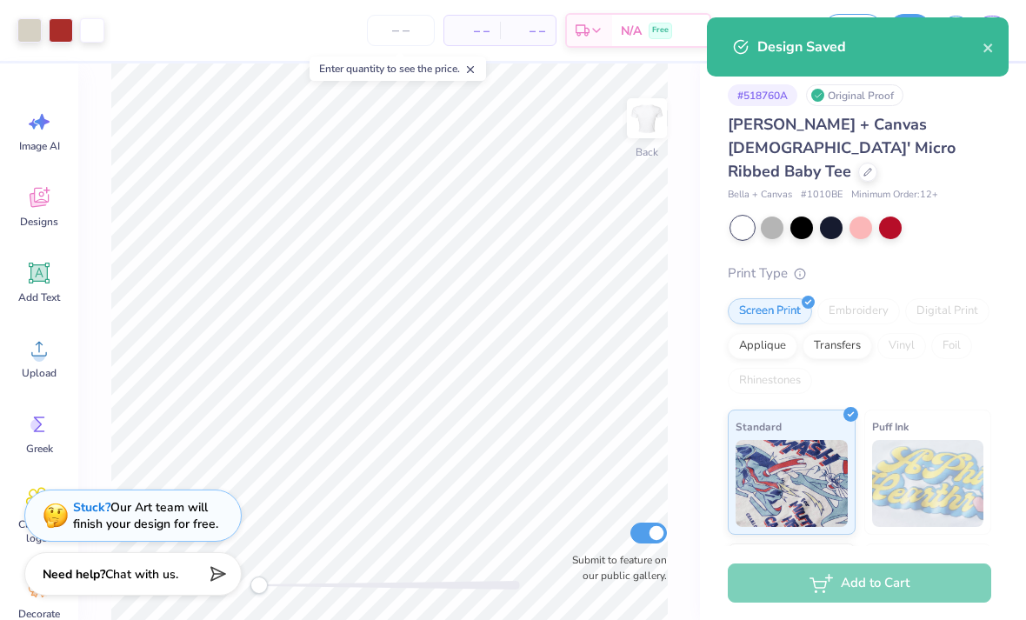
click at [991, 49] on icon "close" at bounding box center [989, 48] width 12 height 14
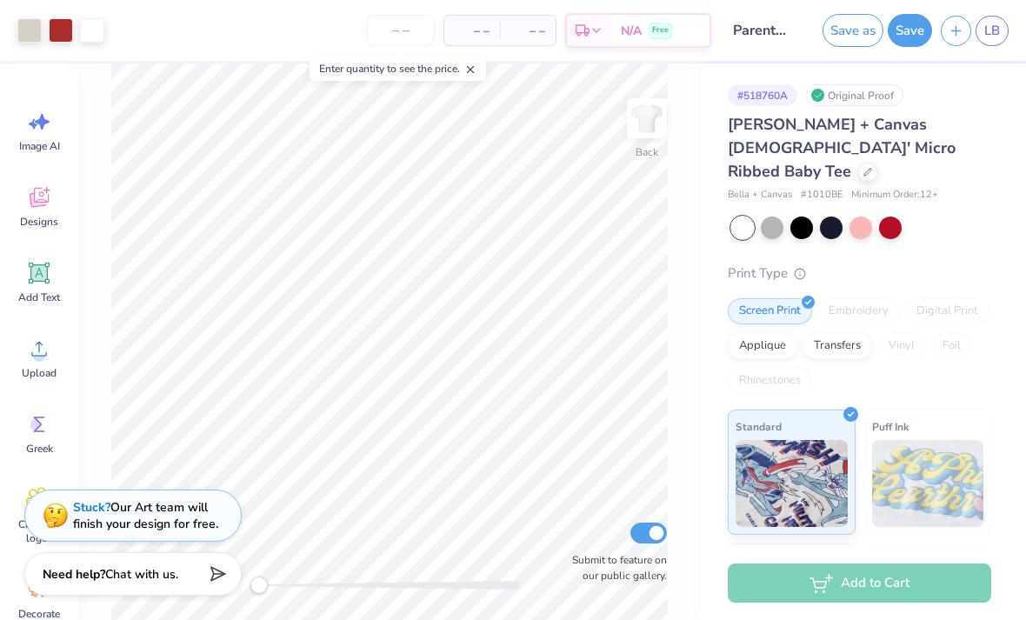
click at [994, 29] on div "Design Saved" at bounding box center [858, 53] width 309 height 79
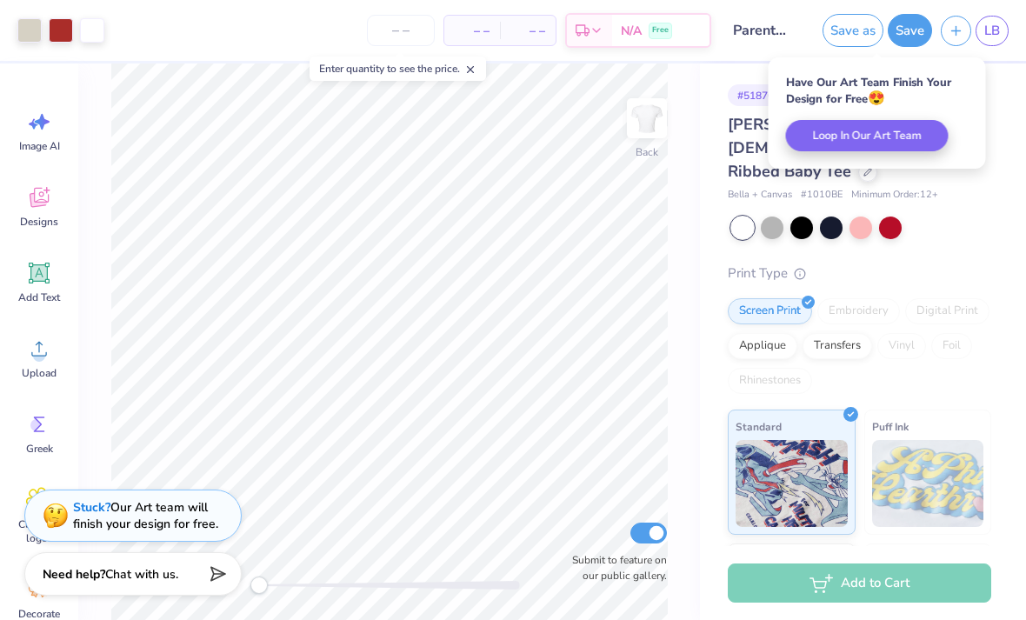
click at [986, 37] on span "LB" at bounding box center [993, 31] width 16 height 20
